Goal: Task Accomplishment & Management: Manage account settings

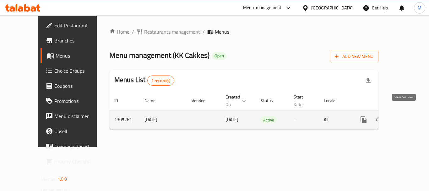
click at [405, 116] on icon "enhanced table" at bounding box center [409, 120] width 8 height 8
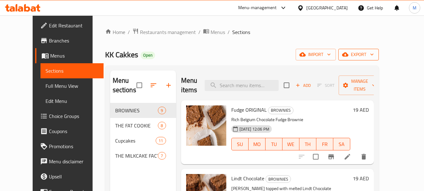
click at [374, 55] on span "export" at bounding box center [359, 55] width 30 height 8
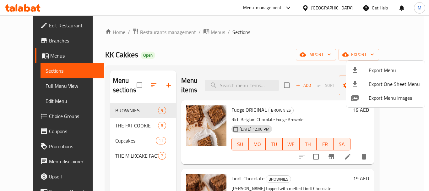
click at [297, 45] on div at bounding box center [214, 95] width 429 height 191
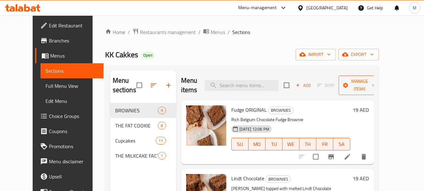
click at [376, 91] on span "Manage items" at bounding box center [360, 85] width 32 height 16
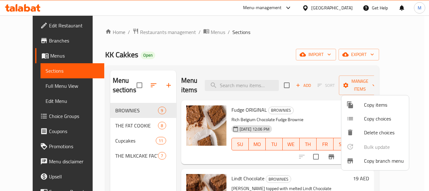
click at [371, 160] on span "Copy branch menu" at bounding box center [384, 161] width 40 height 8
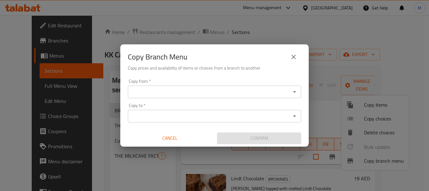
click at [180, 94] on input "Copy from   *" at bounding box center [209, 91] width 159 height 9
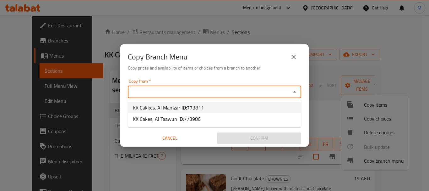
click at [182, 103] on b "ID:" at bounding box center [183, 107] width 5 height 9
type input "KK Cakkes, Al Mamzar"
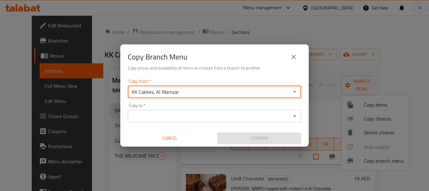
click at [185, 113] on input "Copy to   *" at bounding box center [209, 115] width 159 height 9
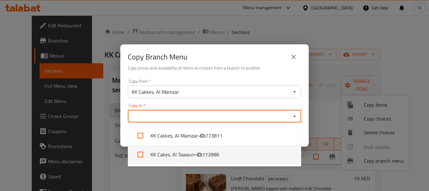
click at [192, 156] on li "KK Cakes, Al Taawun - ID: 773986" at bounding box center [214, 154] width 173 height 19
checkbox input "true"
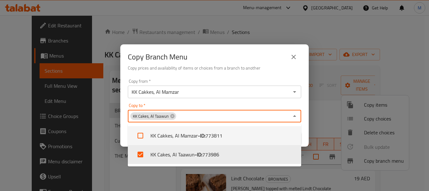
click at [262, 105] on div "Copy to   * KK Cakes, Al Taawun Copy to *" at bounding box center [214, 112] width 173 height 19
click at [301, 103] on div "Copy to   * KK Cakes, Al Taawun Copy to *" at bounding box center [214, 112] width 173 height 19
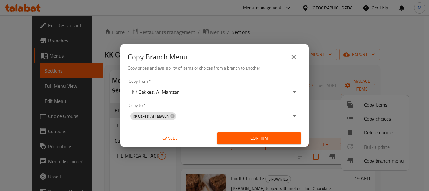
click at [259, 57] on div "Copy Branch Menu" at bounding box center [214, 56] width 173 height 15
click at [252, 141] on span "Confirm" at bounding box center [259, 138] width 74 height 8
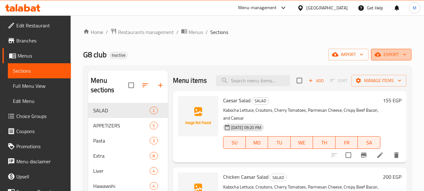
click at [401, 50] on button "export" at bounding box center [391, 55] width 41 height 12
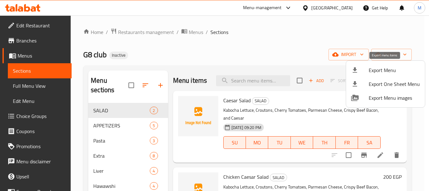
click at [384, 66] on span "Export Menu" at bounding box center [394, 70] width 51 height 8
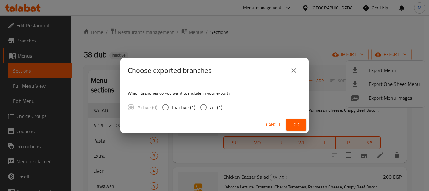
click at [208, 108] on input "All (1)" at bounding box center [203, 106] width 13 height 13
radio input "true"
click at [295, 124] on span "Ok" at bounding box center [296, 125] width 10 height 8
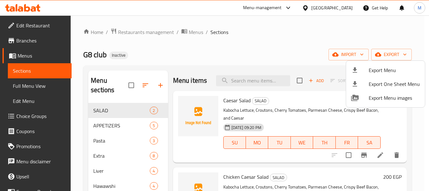
click at [173, 63] on div at bounding box center [214, 95] width 429 height 191
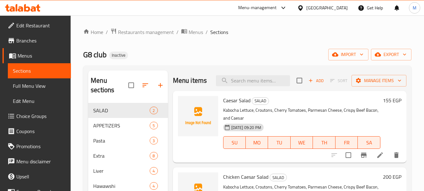
click at [37, 86] on span "Full Menu View" at bounding box center [39, 86] width 53 height 8
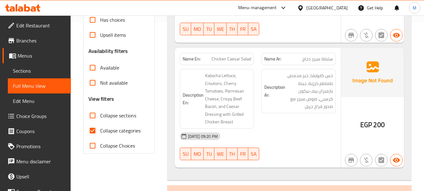
scroll to position [188, 0]
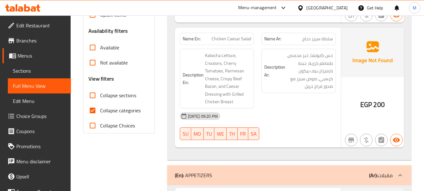
click at [94, 95] on input "Collapse sections" at bounding box center [92, 95] width 15 height 15
checkbox input "true"
click at [94, 111] on input "Collapse categories" at bounding box center [92, 110] width 15 height 15
checkbox input "false"
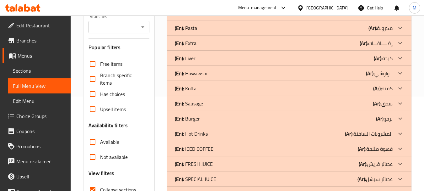
scroll to position [0, 0]
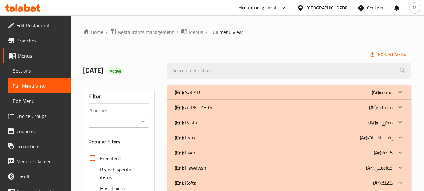
click at [184, 94] on p "(En): SALAD" at bounding box center [187, 92] width 25 height 8
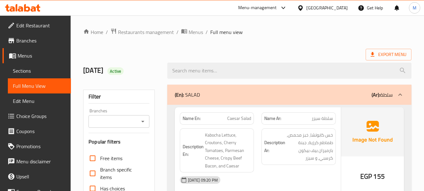
click at [253, 94] on div "(En): SALAD (Ar): سلطة" at bounding box center [284, 95] width 218 height 8
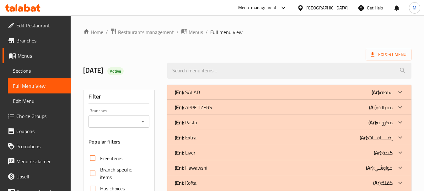
click at [231, 96] on div "(En): APPETIZERS (Ar): مقبلات" at bounding box center [284, 92] width 218 height 8
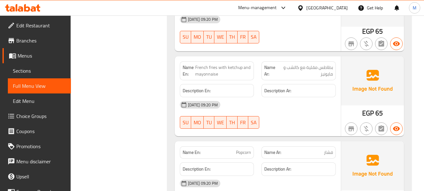
scroll to position [314, 0]
drag, startPoint x: 141, startPoint y: 148, endPoint x: 144, endPoint y: 149, distance: 3.8
click at [141, 148] on div "Filter Branches Branches Popular filters Free items Branch specific items Has c…" at bounding box center [121, 160] width 84 height 786
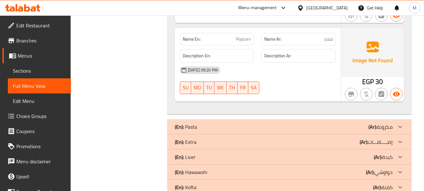
scroll to position [434, 0]
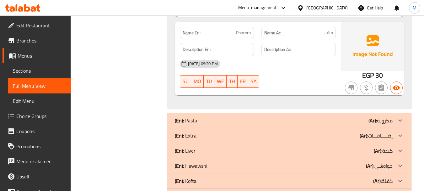
click at [243, 31] on span "Popcorn" at bounding box center [243, 33] width 15 height 7
copy span "Popcorn"
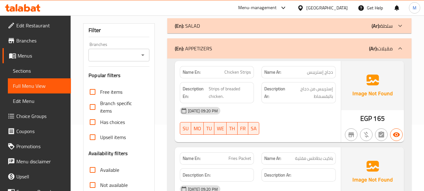
scroll to position [0, 0]
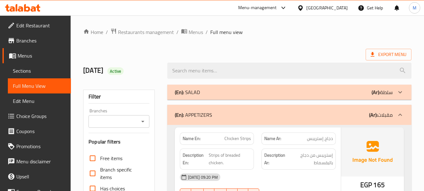
click at [246, 120] on div "(En): APPETIZERS (Ar): مقبلات" at bounding box center [289, 115] width 244 height 20
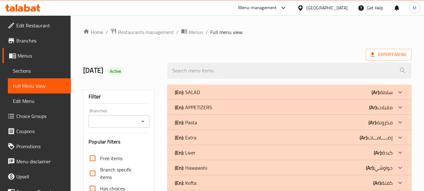
click at [208, 96] on div "(En): Pasta (Ar): مكرونة" at bounding box center [284, 92] width 218 height 8
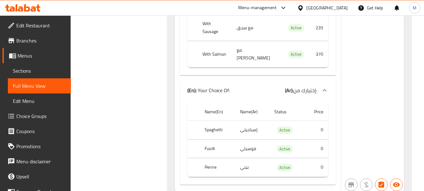
scroll to position [816, 0]
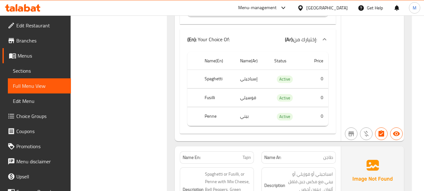
click at [150, 139] on div "Filter Branches Branches Popular filters Free items Branch specific items Has c…" at bounding box center [121, 85] width 84 height 1642
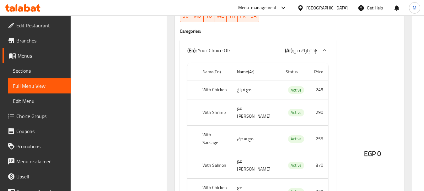
scroll to position [973, 0]
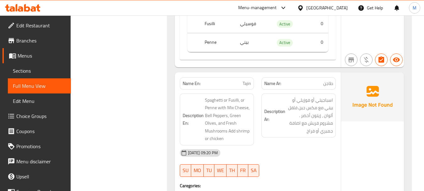
scroll to position [879, 0]
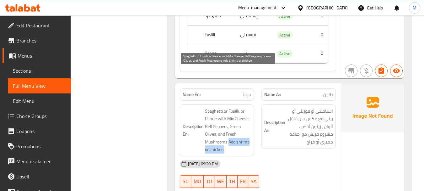
drag, startPoint x: 227, startPoint y: 112, endPoint x: 228, endPoint y: 104, distance: 8.6
click at [228, 107] on span "Spaghetti or Fusilli, or Penne with Mix Cheese, Bell Peppers, Green Olives, and…" at bounding box center [228, 130] width 46 height 46
copy span "Add shrimp or chicken"
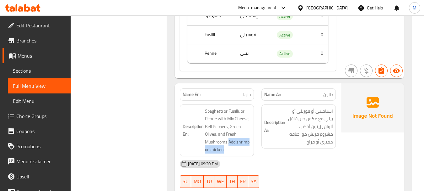
click at [62, 67] on link "Sections" at bounding box center [39, 70] width 63 height 15
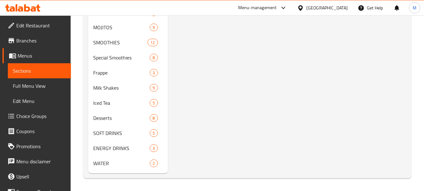
scroll to position [98, 0]
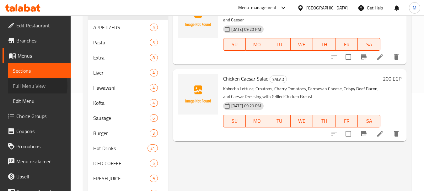
click at [32, 85] on span "Full Menu View" at bounding box center [39, 86] width 53 height 8
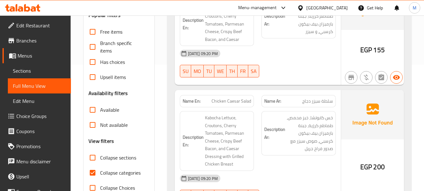
scroll to position [161, 0]
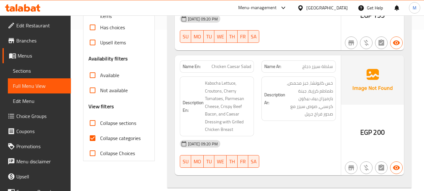
click at [91, 125] on input "Collapse sections" at bounding box center [92, 122] width 15 height 15
checkbox input "true"
click at [93, 136] on input "Collapse categories" at bounding box center [92, 137] width 15 height 15
checkbox input "false"
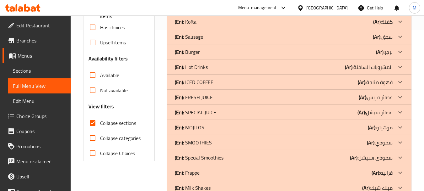
scroll to position [0, 0]
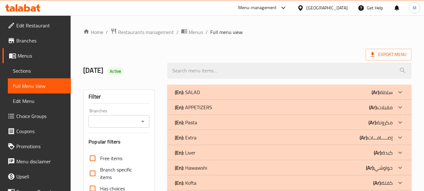
click at [194, 96] on p "(En): Pasta" at bounding box center [187, 92] width 25 height 8
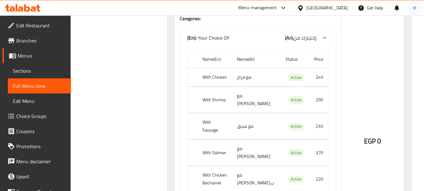
scroll to position [1068, 0]
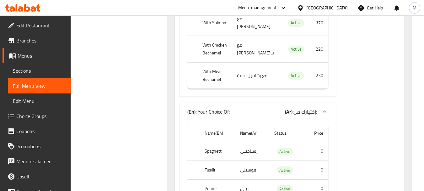
scroll to position [1225, 0]
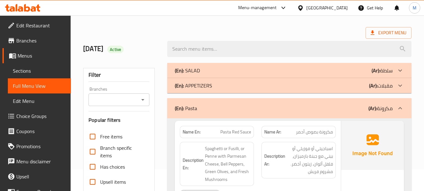
scroll to position [31, 0]
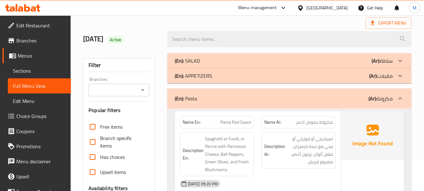
click at [223, 97] on div "(En): Pasta (Ar): مكرونة" at bounding box center [284, 99] width 218 height 8
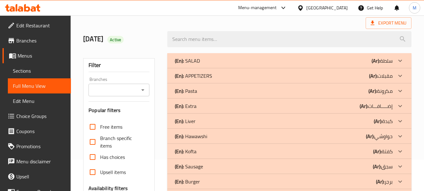
click at [216, 64] on div "(En): Extra (Ar): إضـــــافـــات" at bounding box center [284, 61] width 218 height 8
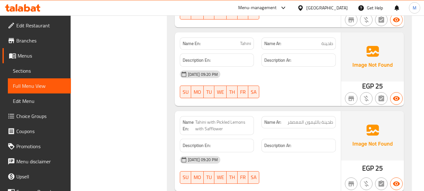
scroll to position [628, 0]
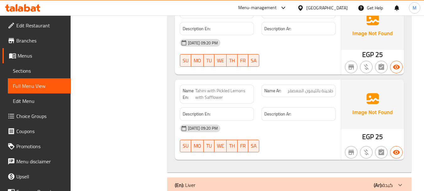
click at [277, 138] on div "[DATE] 09:20 PM SU MO TU WE TH FR SA" at bounding box center [258, 138] width 164 height 35
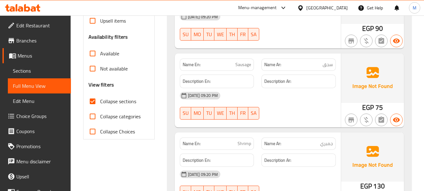
scroll to position [94, 0]
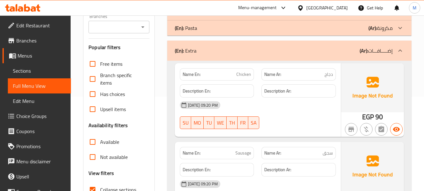
click at [207, 55] on div "(En): Extra (Ar): إضـــــافـــات" at bounding box center [289, 51] width 244 height 20
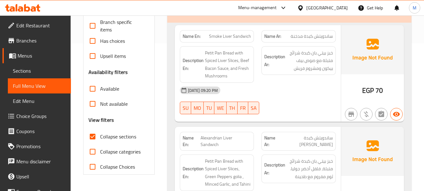
scroll to position [157, 0]
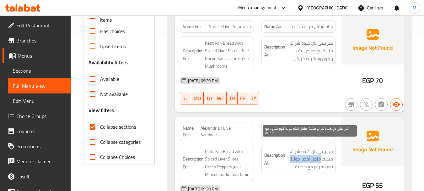
drag, startPoint x: 291, startPoint y: 153, endPoint x: 321, endPoint y: 150, distance: 30.3
click at [321, 150] on span "خبز بيتي بان كبدة شرائح متبلة، فلفل أخضر جوليا. ثوم مفروم مع طحينة" at bounding box center [310, 158] width 46 height 23
copy span "فلفل أخضر [PERSON_NAME]."
